Goal: Contribute content

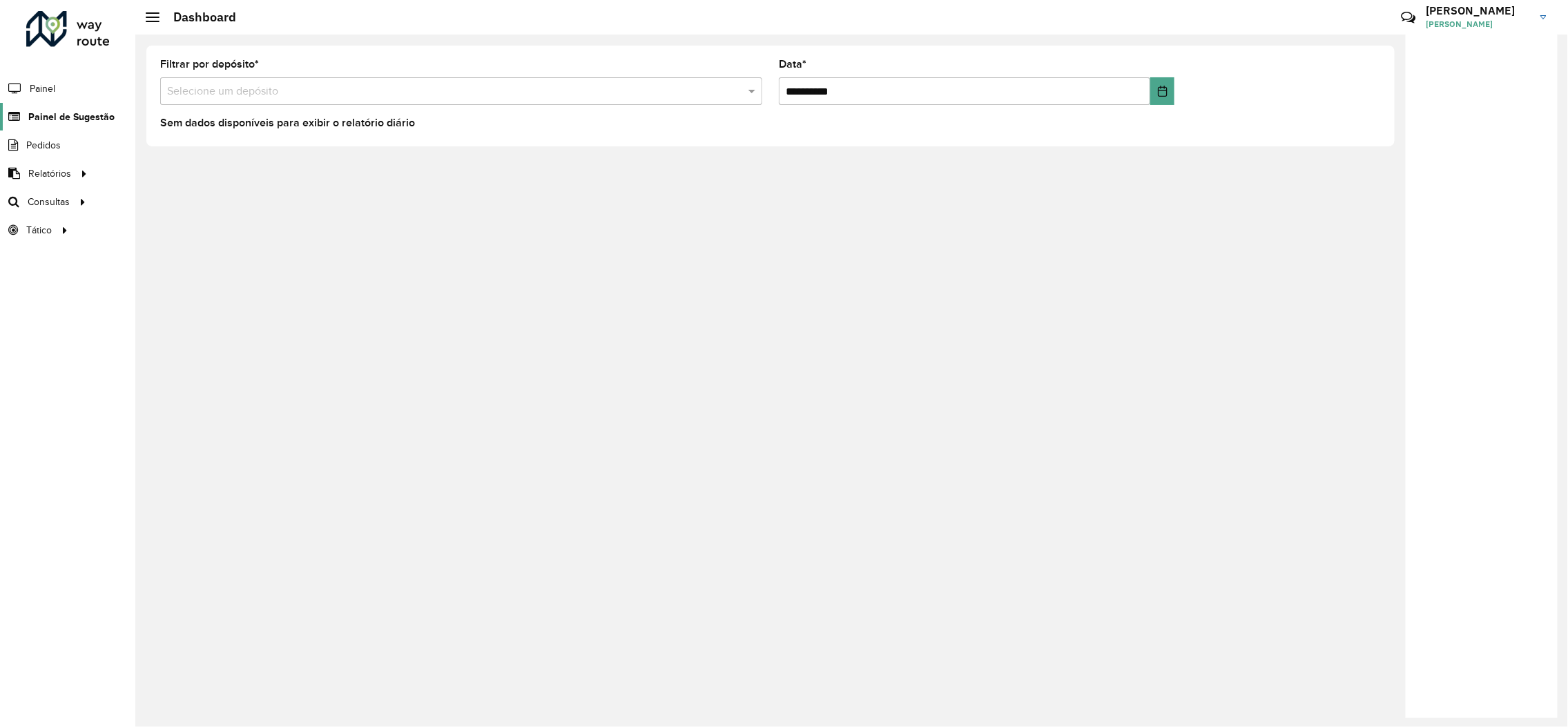
click at [45, 124] on span "Painel de Sugestão" at bounding box center [72, 117] width 86 height 15
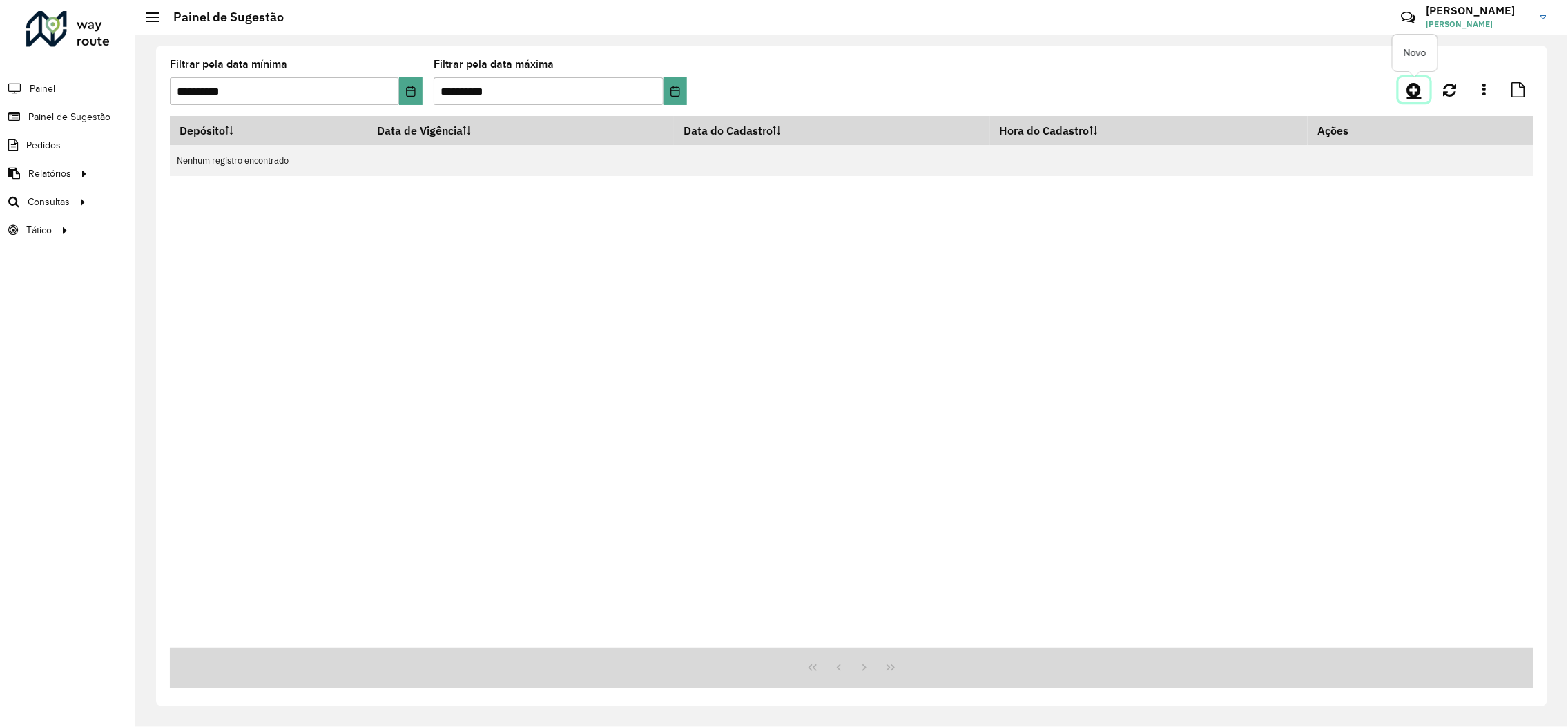
click at [1413, 89] on icon at bounding box center [1415, 89] width 15 height 16
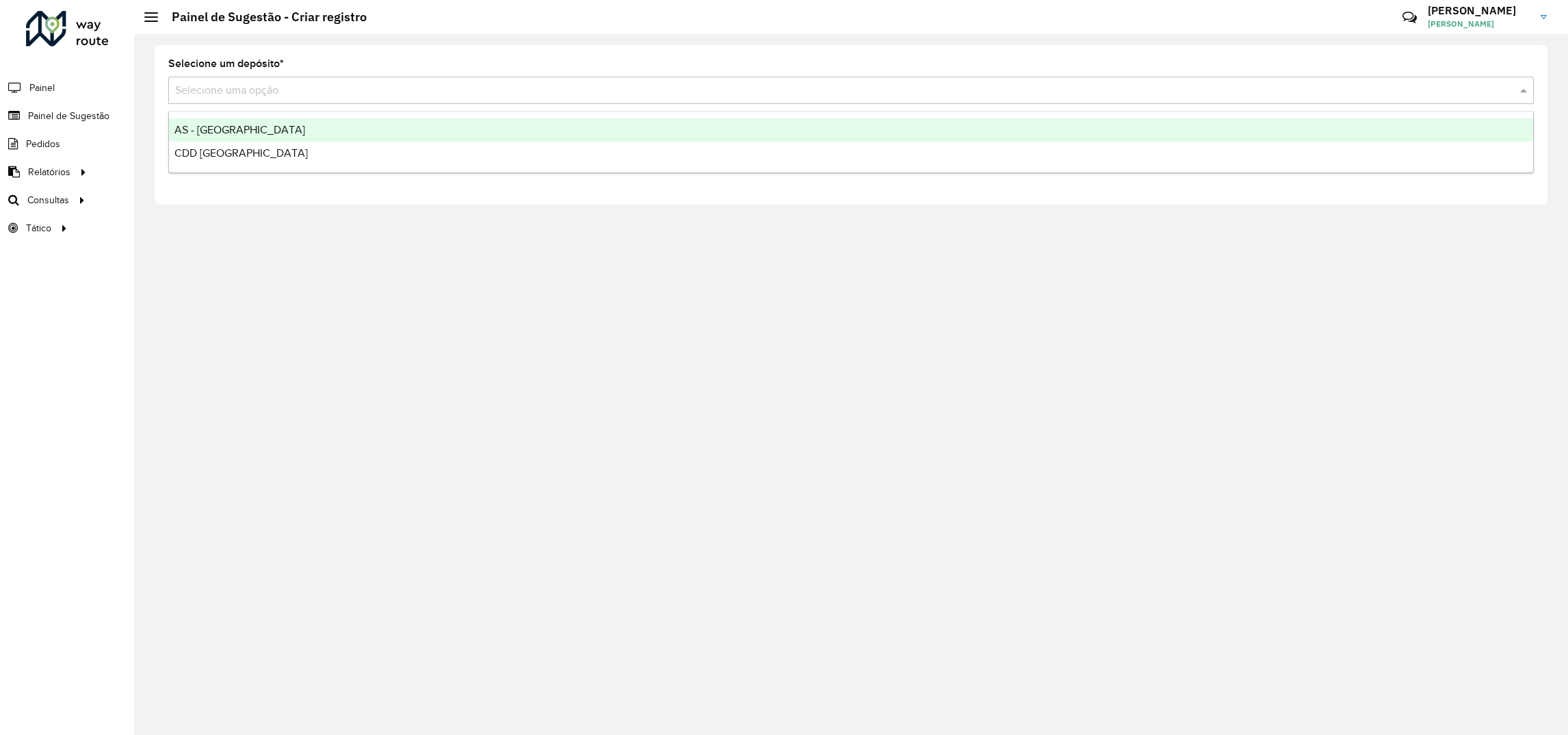
click at [339, 92] on input "text" at bounding box center [837, 91] width 1325 height 16
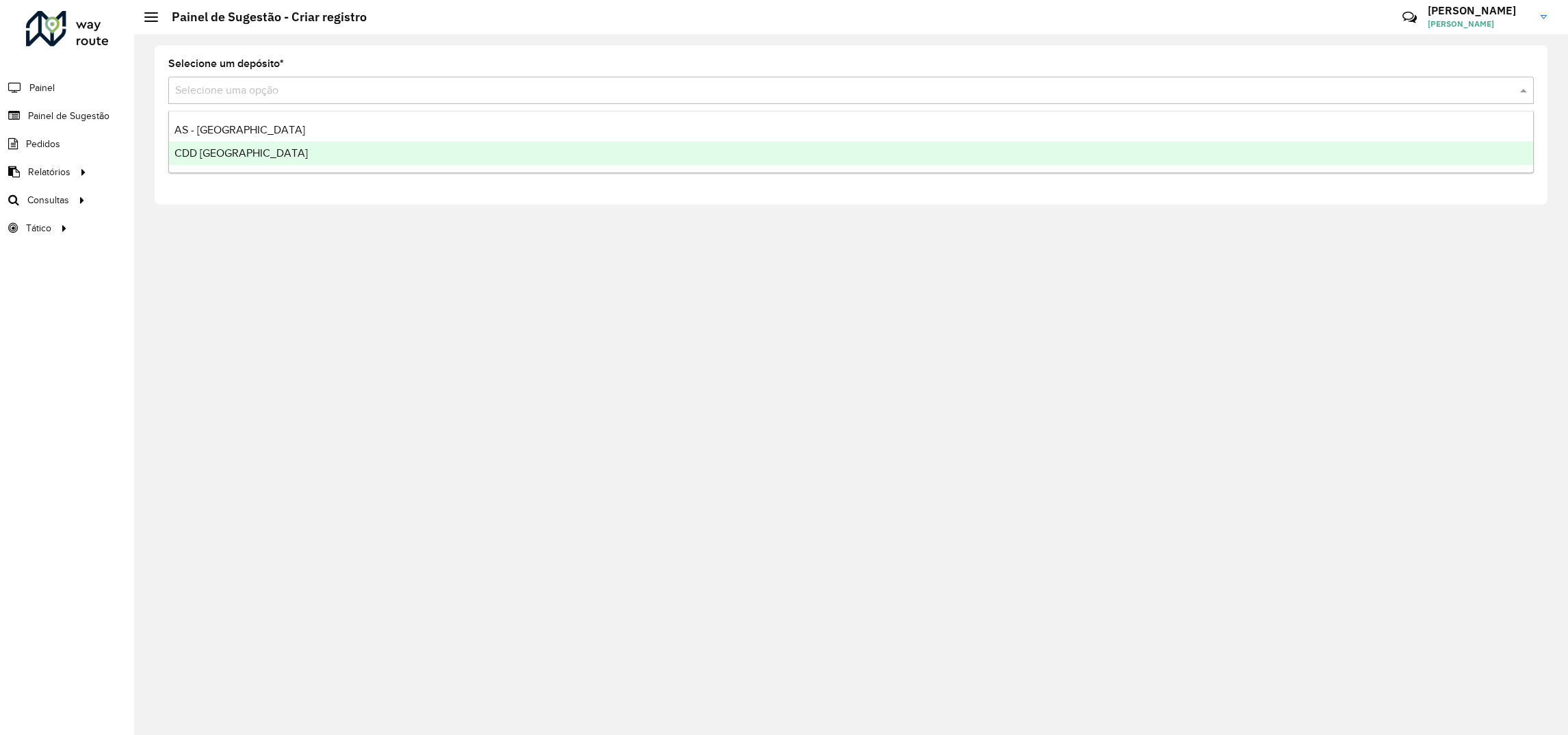
click at [220, 147] on span "CDD [GEOGRAPHIC_DATA]" at bounding box center [242, 153] width 134 height 11
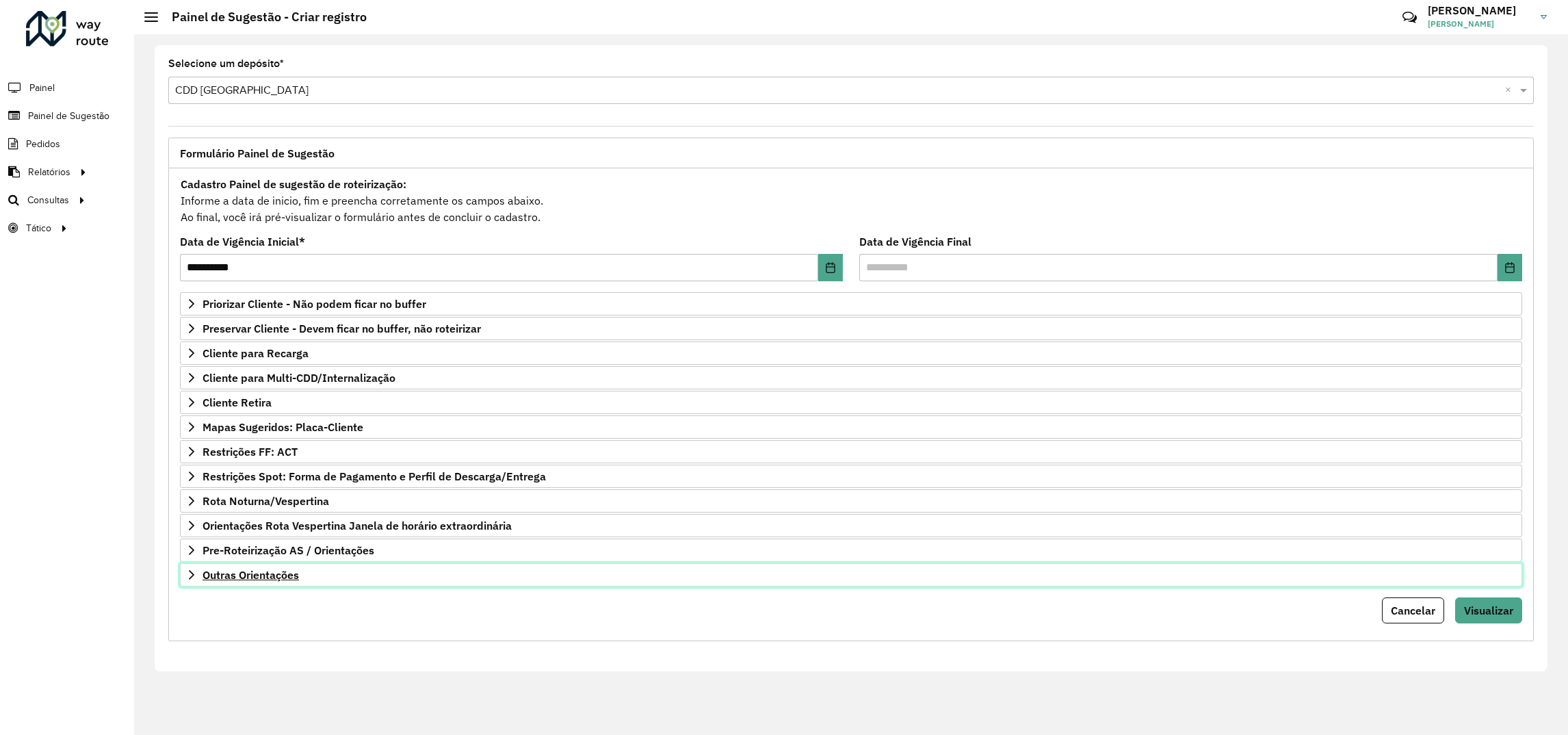
click at [220, 569] on link "Outras Orientações" at bounding box center [851, 575] width 1342 height 23
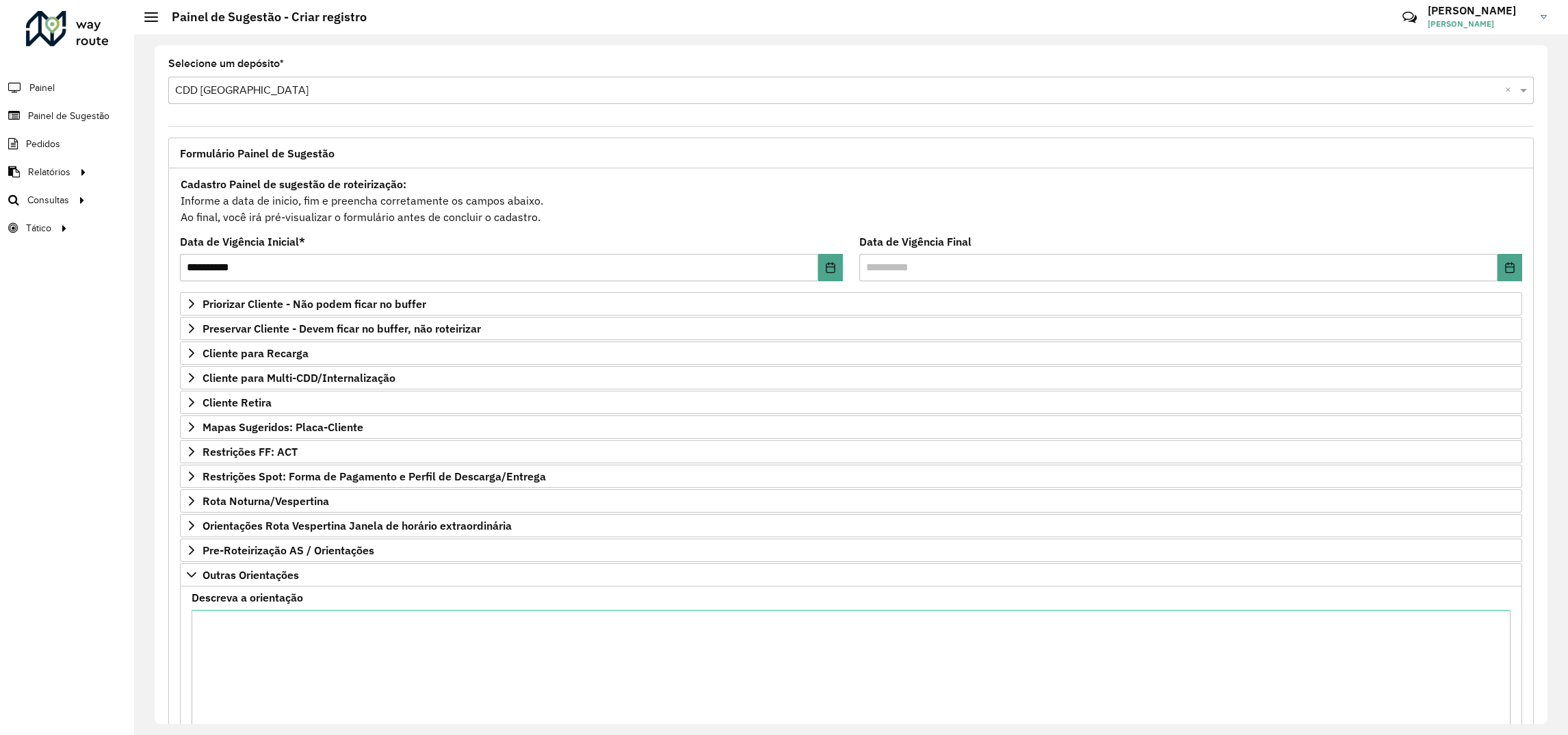
click at [206, 610] on div "Descreva a orientação" at bounding box center [851, 658] width 1319 height 133
click at [224, 642] on textarea "Descreva a orientação" at bounding box center [851, 668] width 1319 height 116
paste textarea "****"
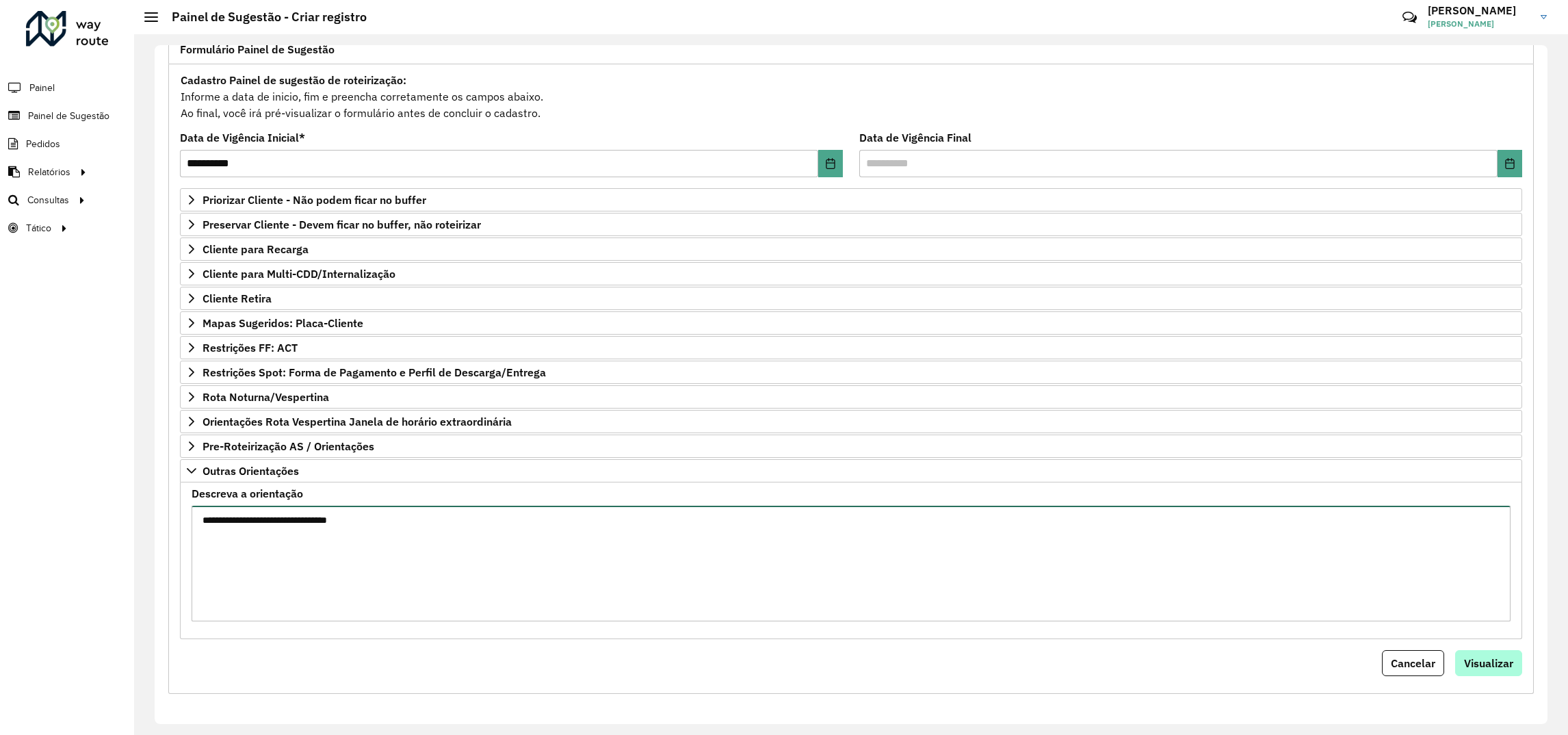
type textarea "**********"
click at [1497, 669] on span "Visualizar" at bounding box center [1488, 662] width 49 height 14
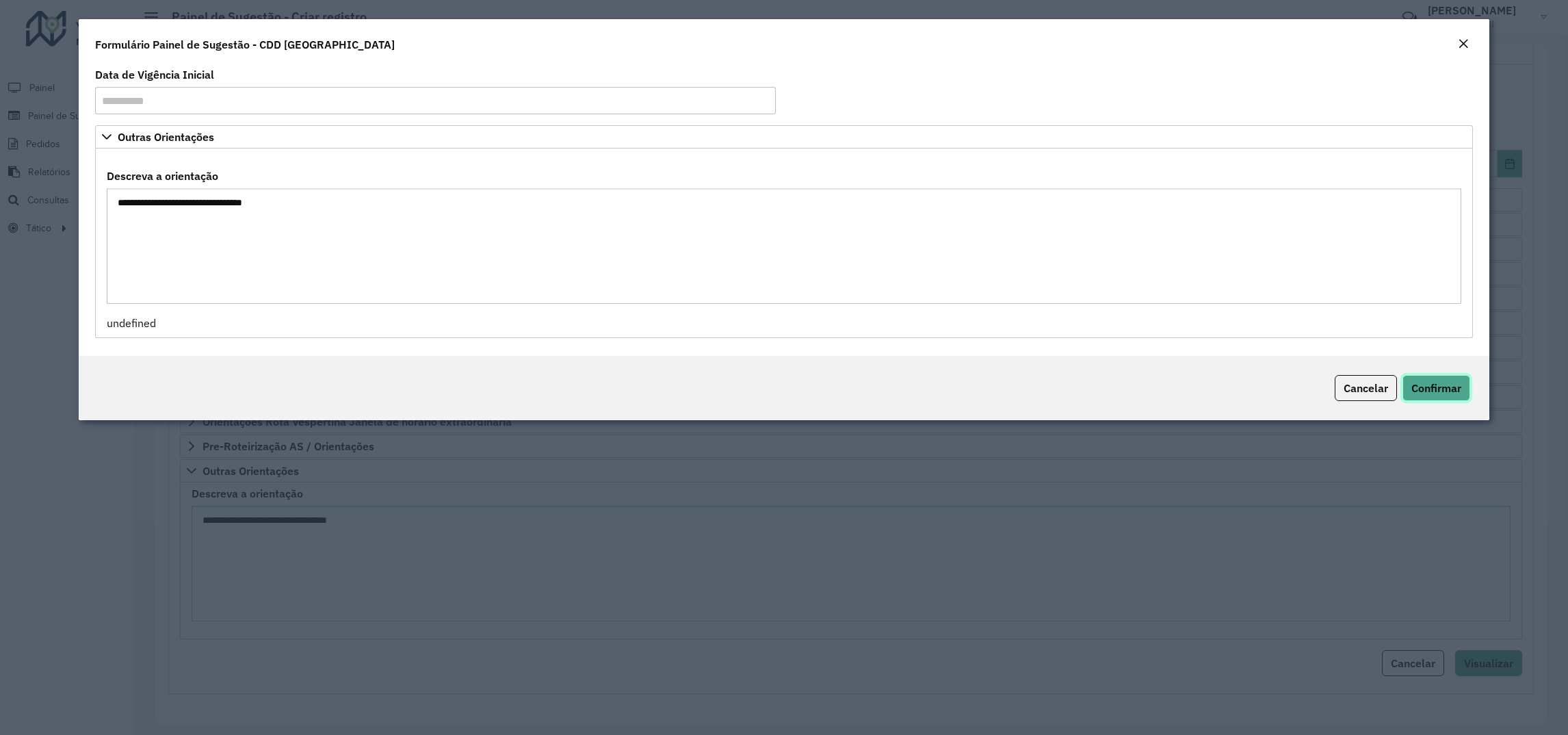
click at [1432, 379] on button "Confirmar" at bounding box center [1437, 388] width 68 height 26
